Goal: Transaction & Acquisition: Purchase product/service

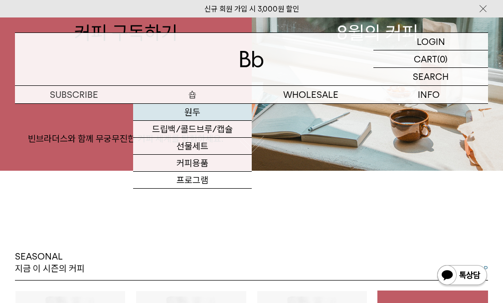
click at [191, 110] on link "원두" at bounding box center [192, 112] width 118 height 17
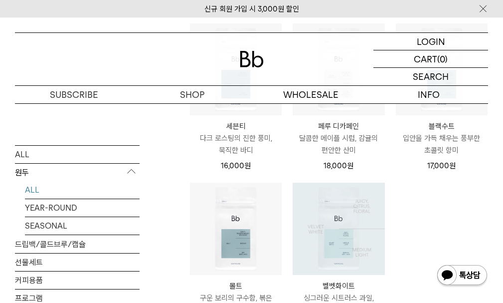
scroll to position [449, 0]
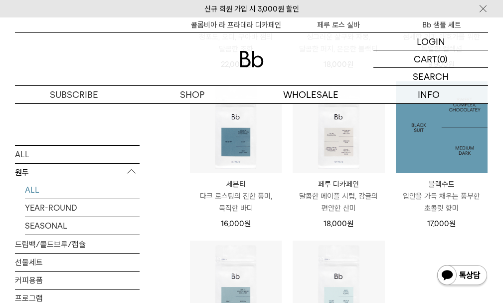
click at [433, 144] on img at bounding box center [442, 127] width 92 height 92
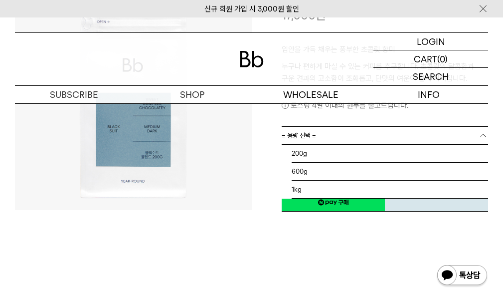
click at [306, 138] on span "= 용량 선택 =" at bounding box center [299, 135] width 34 height 17
click at [294, 187] on li "1kg" at bounding box center [390, 189] width 197 height 18
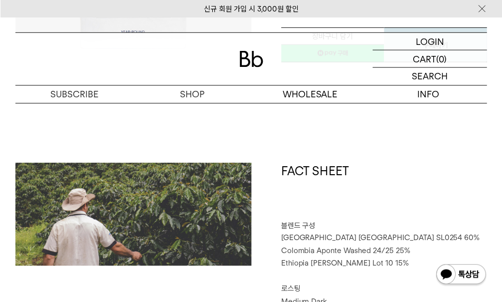
scroll to position [100, 0]
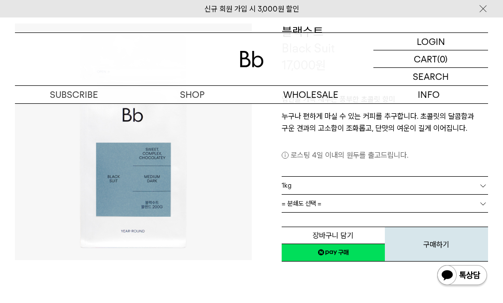
click at [308, 202] on span "= 분쇄도 선택 =" at bounding box center [302, 202] width 40 height 17
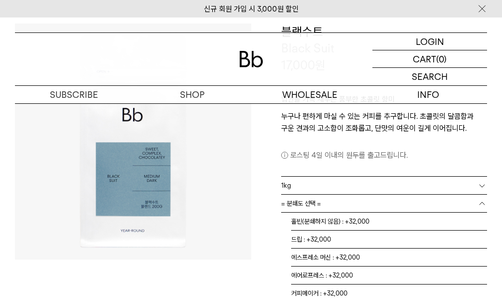
click at [304, 200] on span "= 분쇄도 선택 =" at bounding box center [301, 202] width 40 height 17
click at [322, 219] on li "홀빈(분쇄하지 않음) : +32,000" at bounding box center [389, 221] width 196 height 18
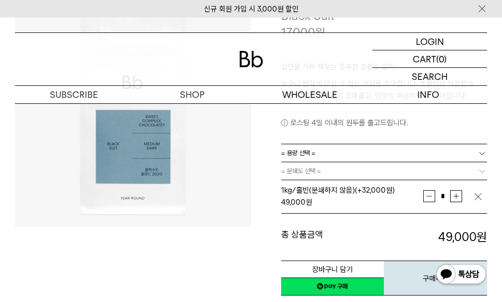
scroll to position [150, 0]
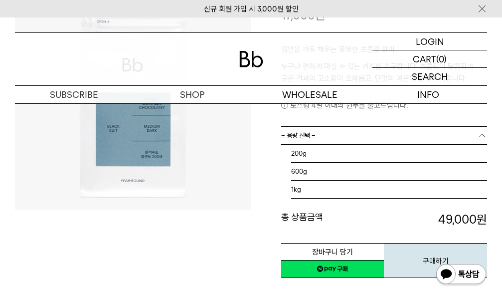
click at [314, 132] on span "= 용량 선택 =" at bounding box center [298, 135] width 34 height 17
click at [304, 184] on li "1kg" at bounding box center [389, 189] width 196 height 18
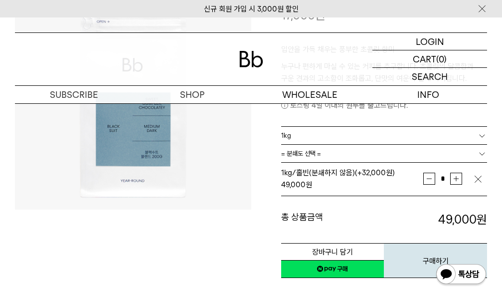
click at [309, 156] on span "= 분쇄도 선택 =" at bounding box center [301, 153] width 40 height 17
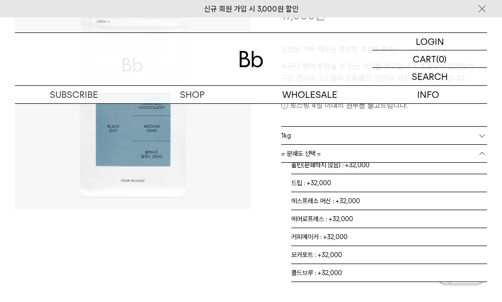
scroll to position [0, 0]
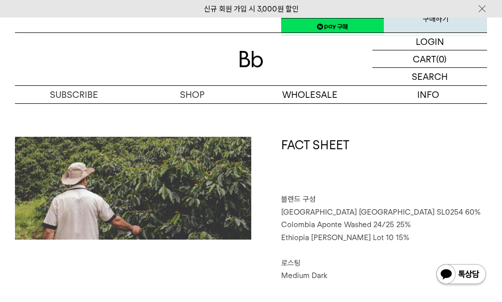
scroll to position [449, 0]
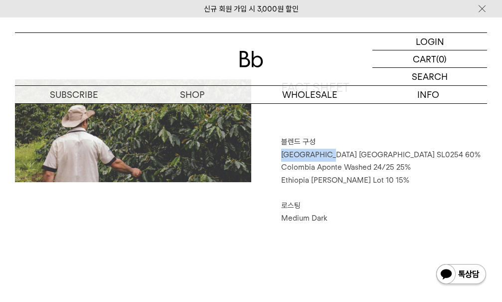
drag, startPoint x: 278, startPoint y: 156, endPoint x: 320, endPoint y: 155, distance: 42.9
click at [320, 155] on div "FACT SHEET 블렌드 구성 Brazil Sao Paulo SL0254 60% Colombia Aponte Washed 24/25 25% …" at bounding box center [369, 152] width 236 height 146
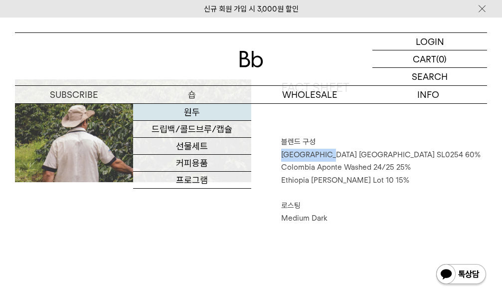
click at [207, 114] on link "원두" at bounding box center [192, 112] width 118 height 17
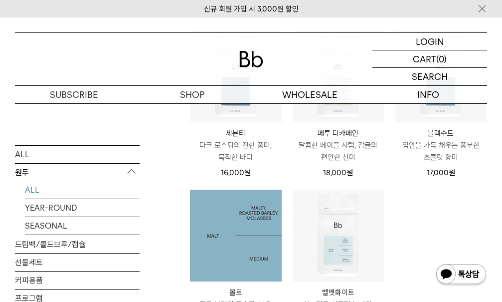
scroll to position [449, 0]
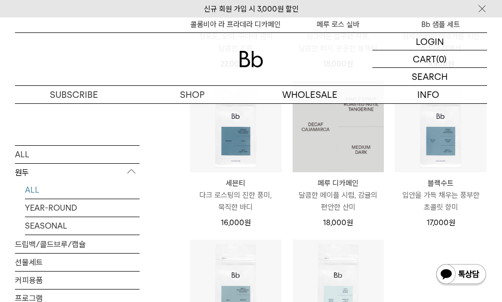
click at [352, 123] on img at bounding box center [339, 127] width 92 height 92
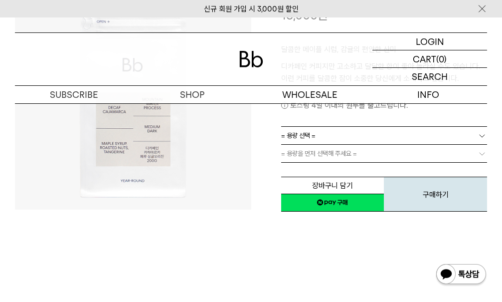
click at [327, 140] on link "= 용량 선택 =" at bounding box center [384, 135] width 206 height 17
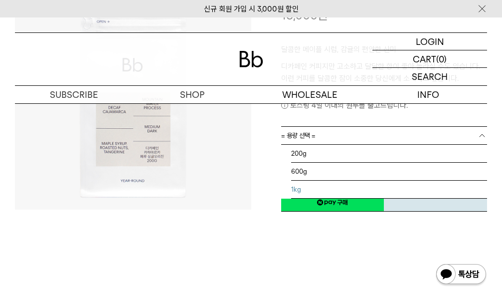
click at [305, 189] on li "1kg" at bounding box center [389, 189] width 196 height 18
click at [318, 144] on div "1kg = 용량 선택 = 200g 600g 1kg" at bounding box center [384, 135] width 206 height 17
click at [271, 185] on div "**********" at bounding box center [369, 93] width 236 height 239
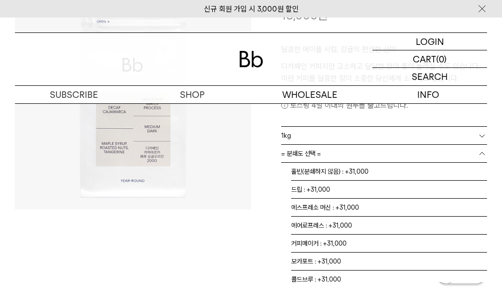
scroll to position [6, 0]
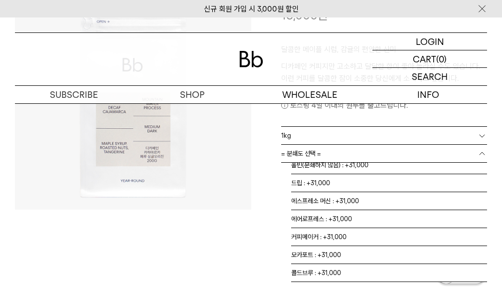
click at [306, 155] on span "= 분쇄도 선택 =" at bounding box center [301, 153] width 40 height 17
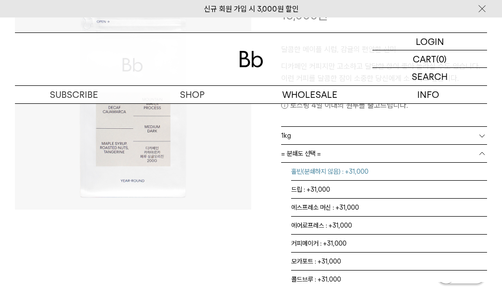
click at [316, 176] on li "홀빈(분쇄하지 않음) : +31,000" at bounding box center [389, 171] width 196 height 18
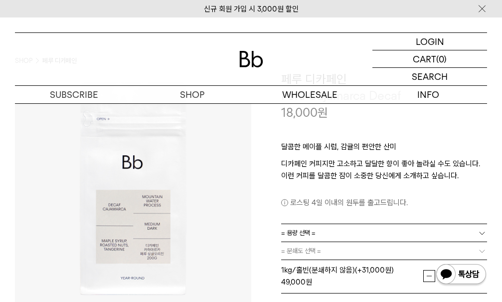
scroll to position [100, 0]
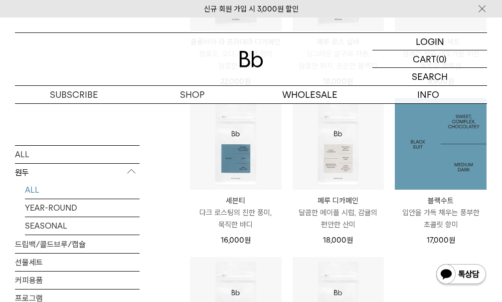
click at [436, 141] on img at bounding box center [441, 144] width 92 height 92
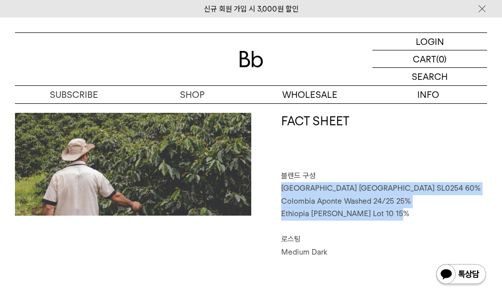
drag, startPoint x: 388, startPoint y: 214, endPoint x: 267, endPoint y: 186, distance: 124.2
click at [267, 186] on div "FACT SHEET 블렌드 구성 [GEOGRAPHIC_DATA] [GEOGRAPHIC_DATA] SL0254 60% [GEOGRAPHIC_DA…" at bounding box center [369, 186] width 236 height 146
copy div "[GEOGRAPHIC_DATA] [GEOGRAPHIC_DATA] SL0254 60% [GEOGRAPHIC_DATA] Aponte Washed …"
